Goal: Find specific page/section: Find specific page/section

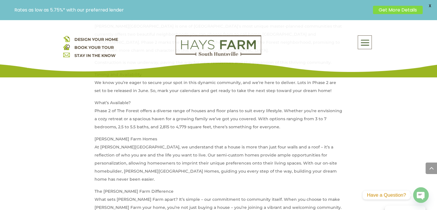
scroll to position [316, 0]
click at [365, 43] on span at bounding box center [364, 42] width 13 height 13
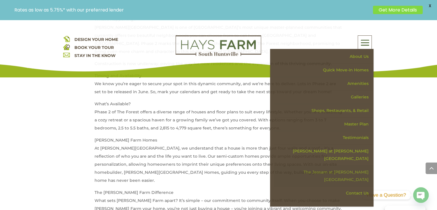
click at [349, 165] on link "The Jessam at [PERSON_NAME][GEOGRAPHIC_DATA]" at bounding box center [323, 175] width 99 height 21
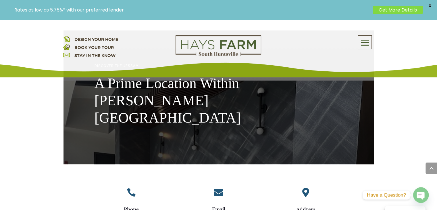
scroll to position [1163, 0]
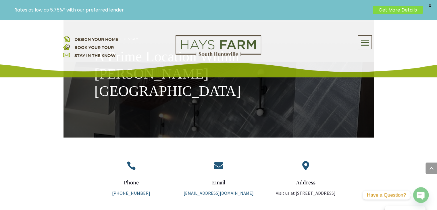
click at [366, 40] on span at bounding box center [364, 42] width 13 height 13
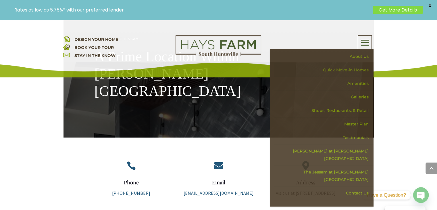
click at [336, 70] on link "Quick Move-in Homes" at bounding box center [323, 69] width 99 height 13
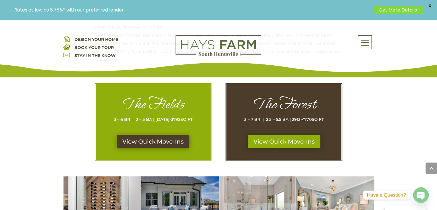
scroll to position [302, 0]
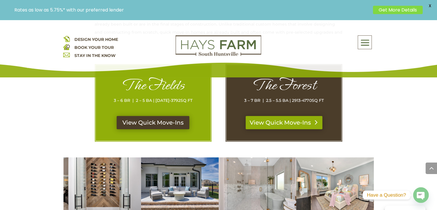
click at [287, 122] on link "View Quick Move-Ins" at bounding box center [283, 122] width 77 height 13
